Goal: Task Accomplishment & Management: Manage account settings

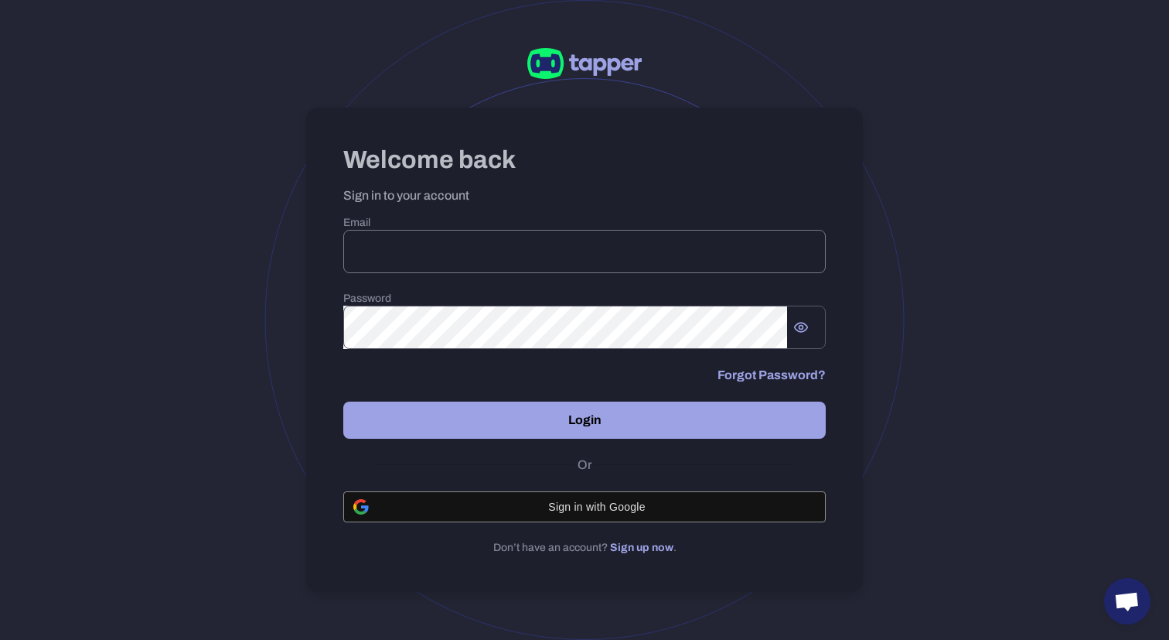
click at [560, 255] on input "email" at bounding box center [584, 251] width 483 height 43
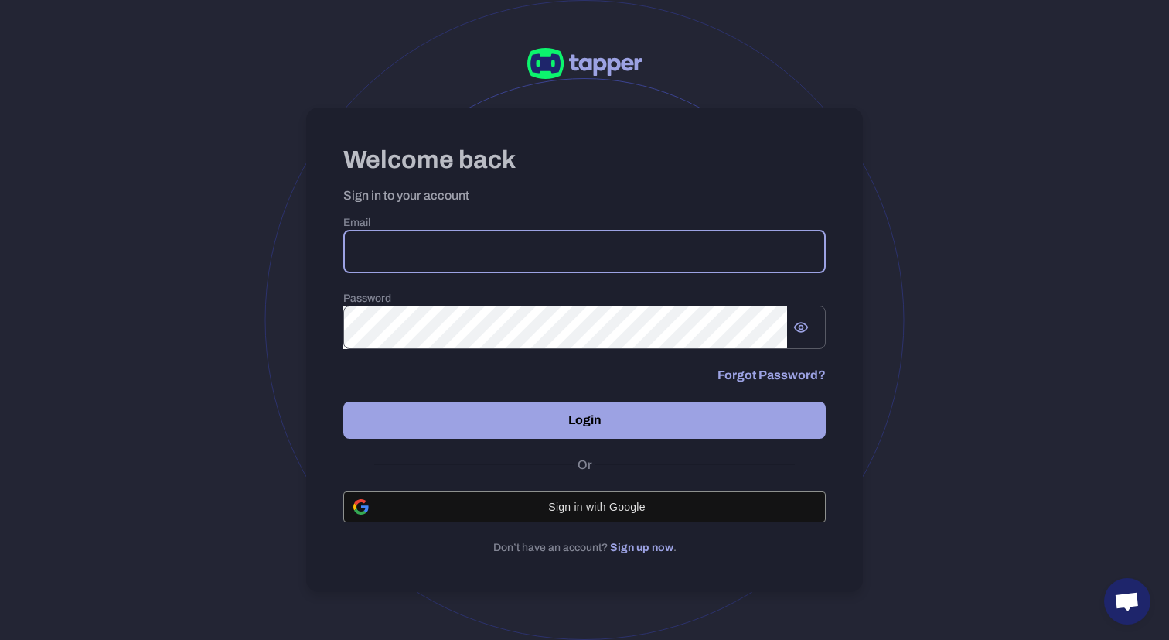
click at [0, 0] on com-1password-button at bounding box center [0, 0] width 0 height 0
type input "**********"
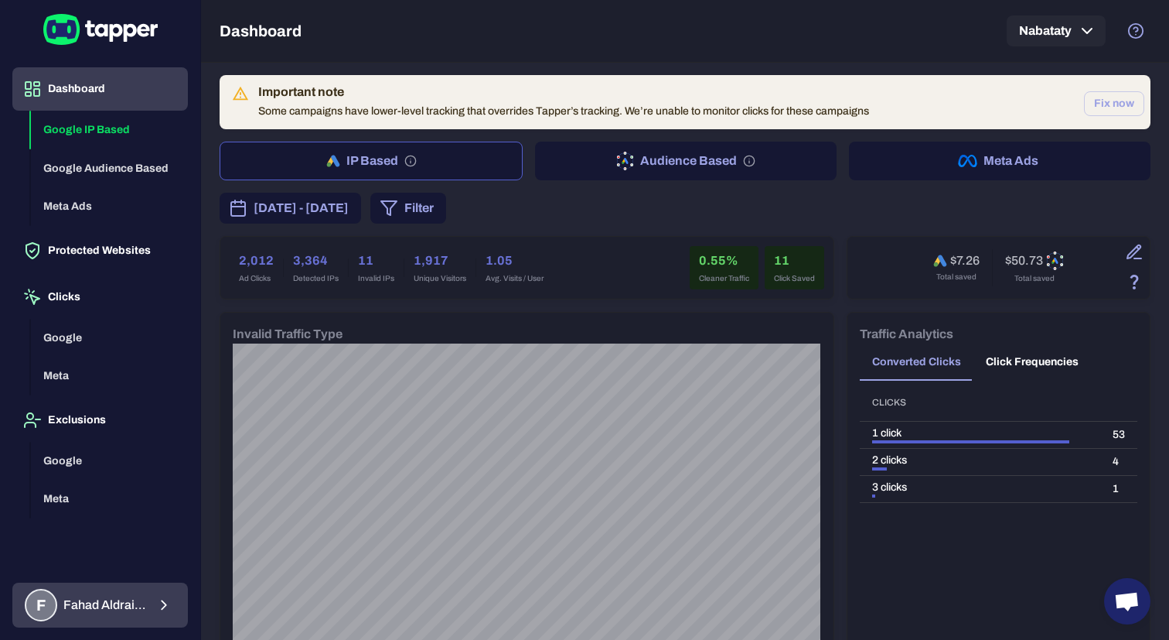
click at [163, 604] on icon "button" at bounding box center [163, 605] width 17 height 19
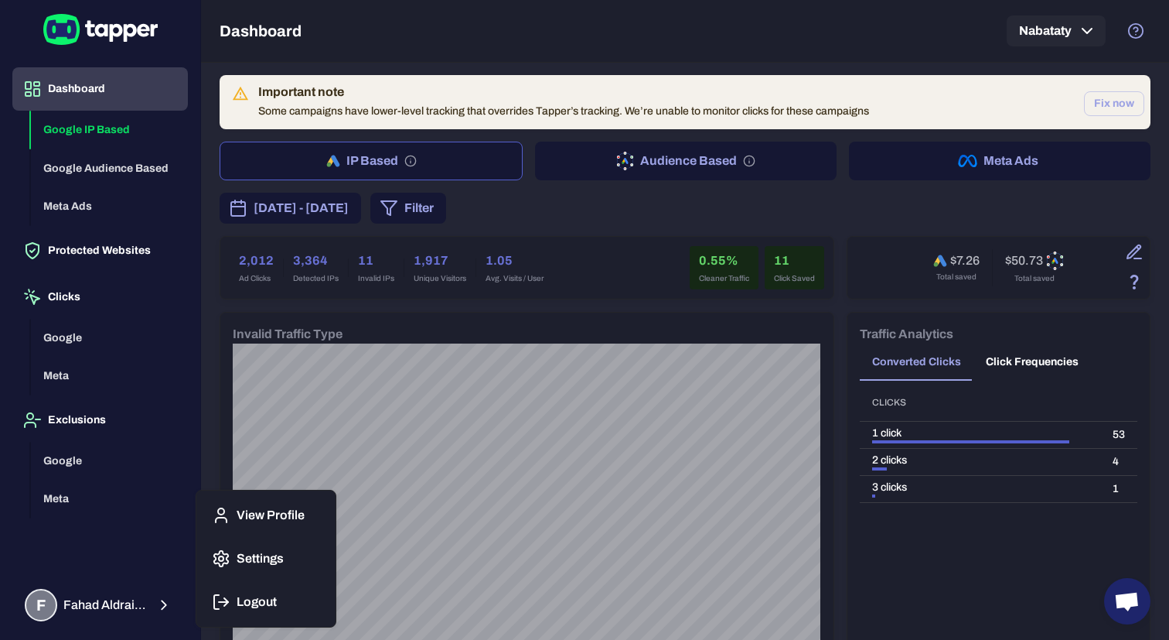
click at [246, 550] on button "Settings" at bounding box center [266, 558] width 127 height 37
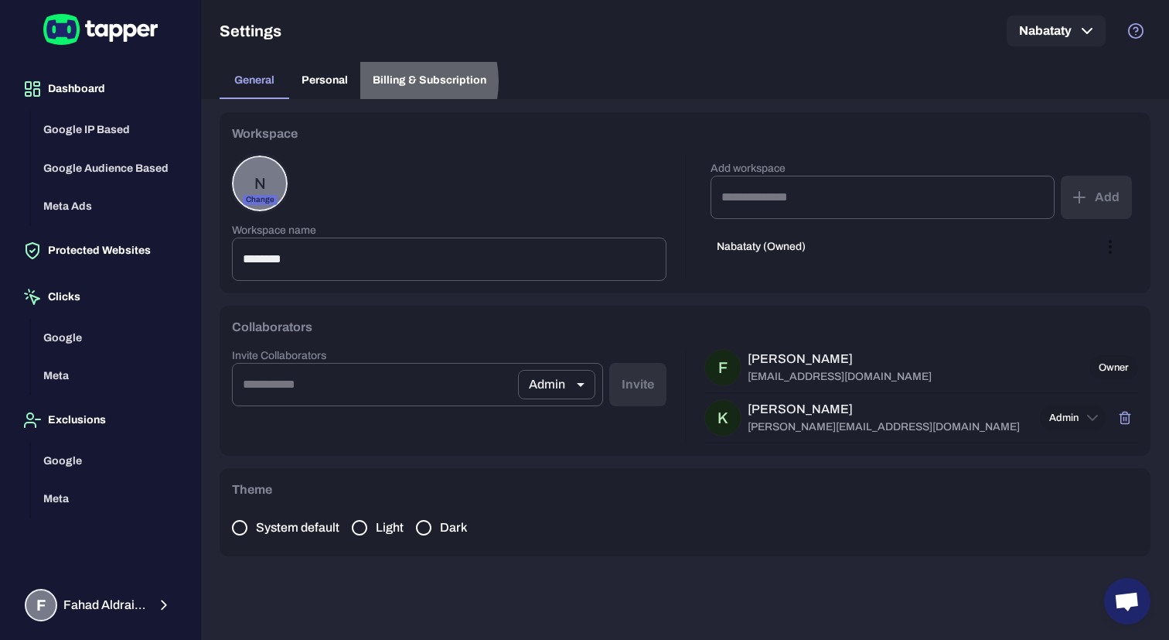
click at [399, 81] on span "Billing & Subscription" at bounding box center [430, 80] width 114 height 14
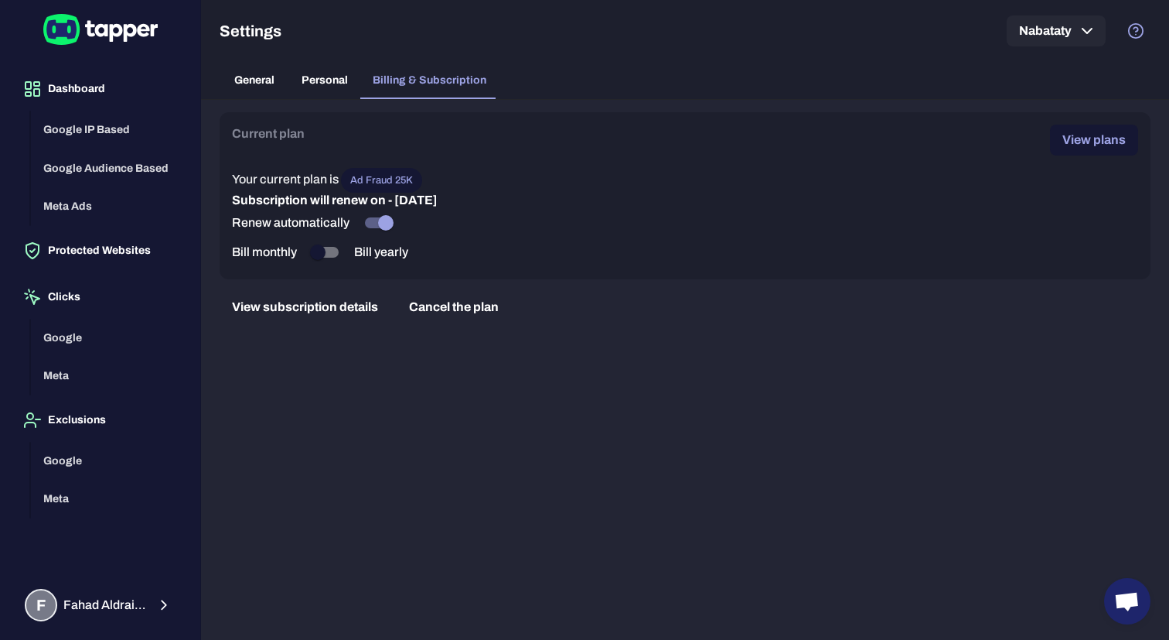
click at [442, 297] on button "Cancel the plan" at bounding box center [454, 307] width 114 height 31
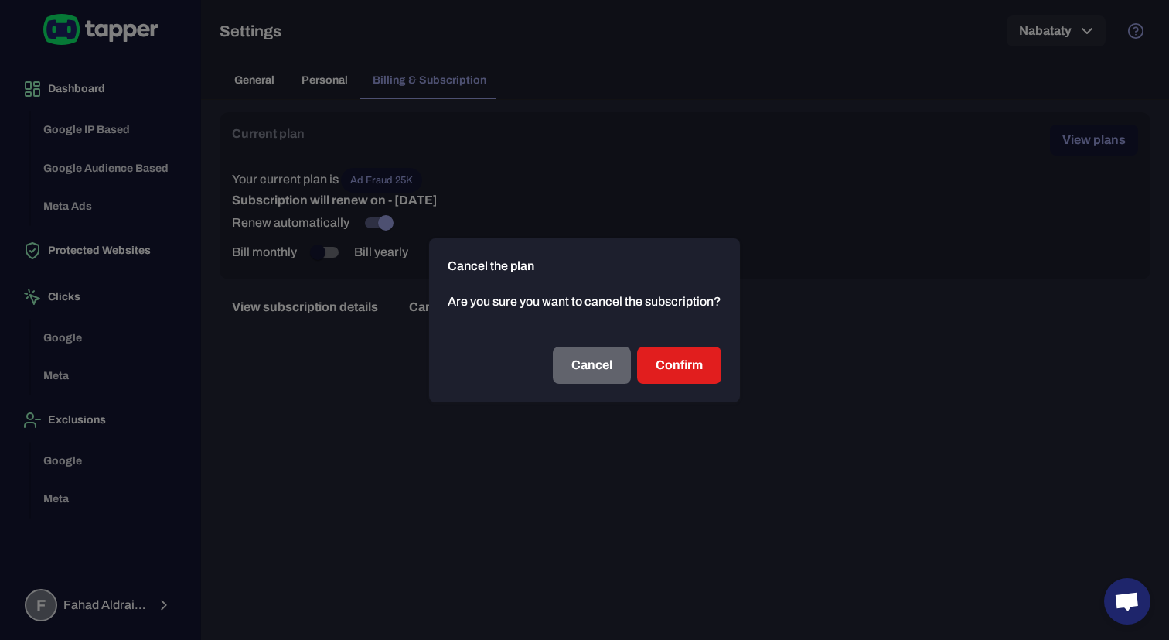
click at [602, 365] on button "Cancel" at bounding box center [592, 365] width 78 height 37
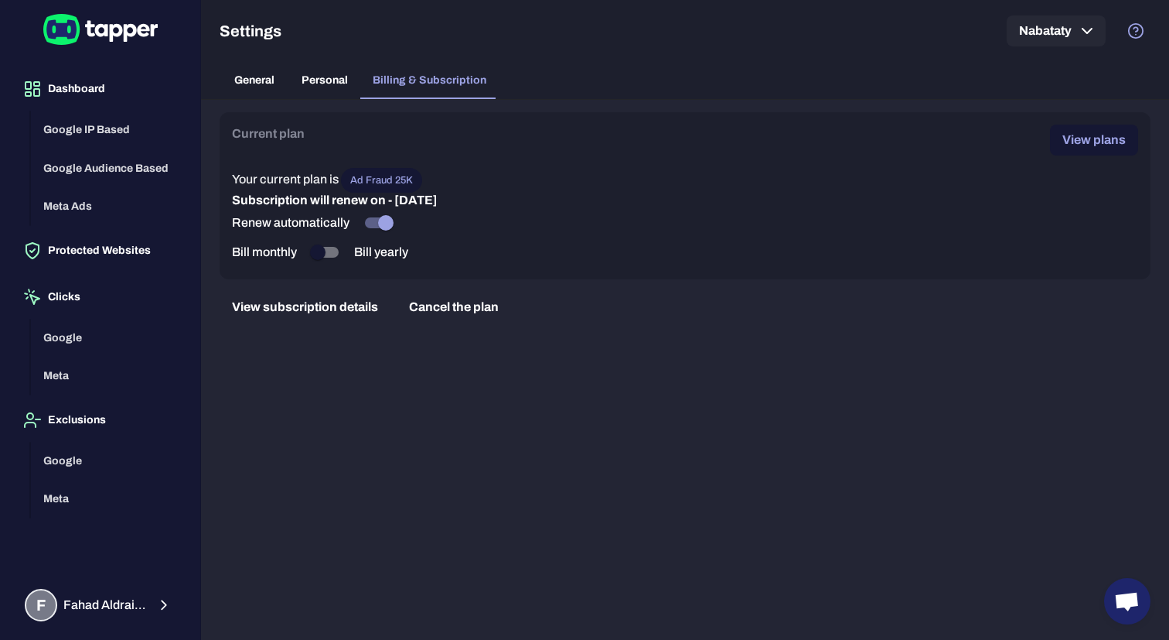
click at [325, 310] on button "View subscription details" at bounding box center [305, 307] width 171 height 31
